Goal: Transaction & Acquisition: Register for event/course

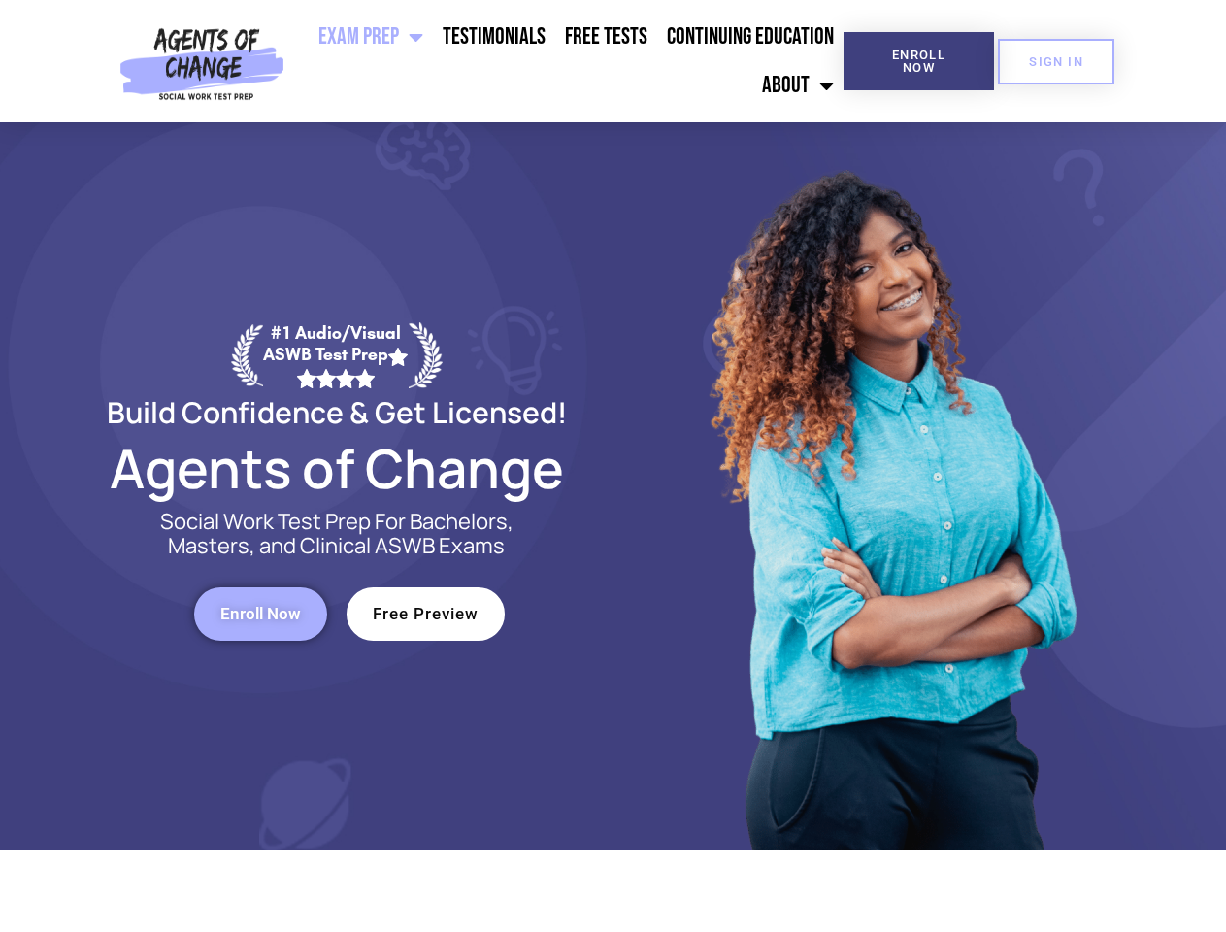
click at [614, 466] on div at bounding box center [890, 486] width 553 height 728
click at [568, 61] on ul "Exam Prep BSW Exam Prep: ASWB Bachelors Level Exam LMSW Exam Prep: ASWB Masters…" at bounding box center [567, 61] width 551 height 97
click at [918, 61] on span "Enroll Now" at bounding box center [919, 61] width 88 height 25
click at [1056, 61] on span "SIGN IN" at bounding box center [1056, 61] width 54 height 13
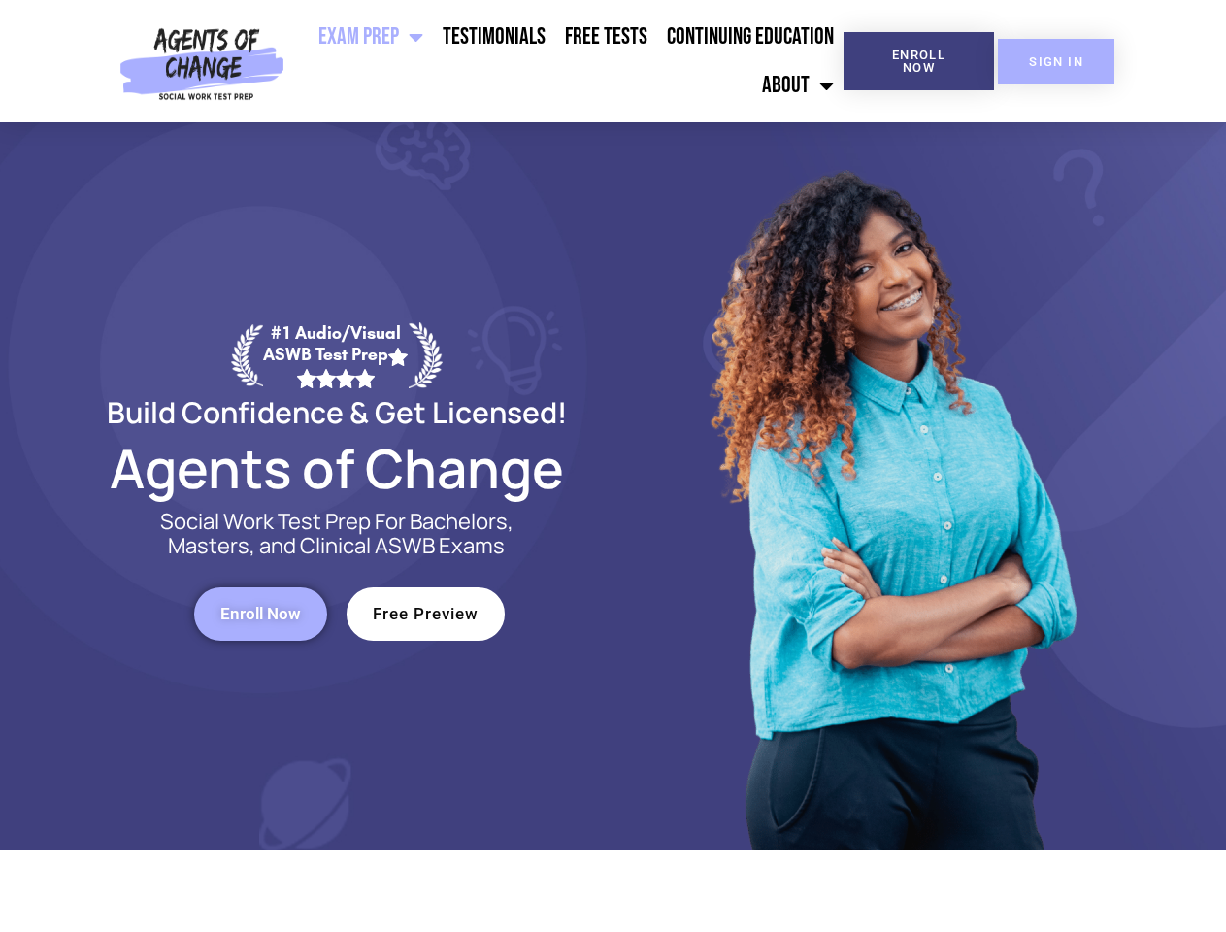
click at [1056, 61] on span "SIGN IN" at bounding box center [1056, 61] width 54 height 13
click at [260, 614] on span "Enroll Now" at bounding box center [260, 614] width 81 height 17
click at [425, 614] on span "Free Preview" at bounding box center [426, 614] width 106 height 17
